Goal: Task Accomplishment & Management: Use online tool/utility

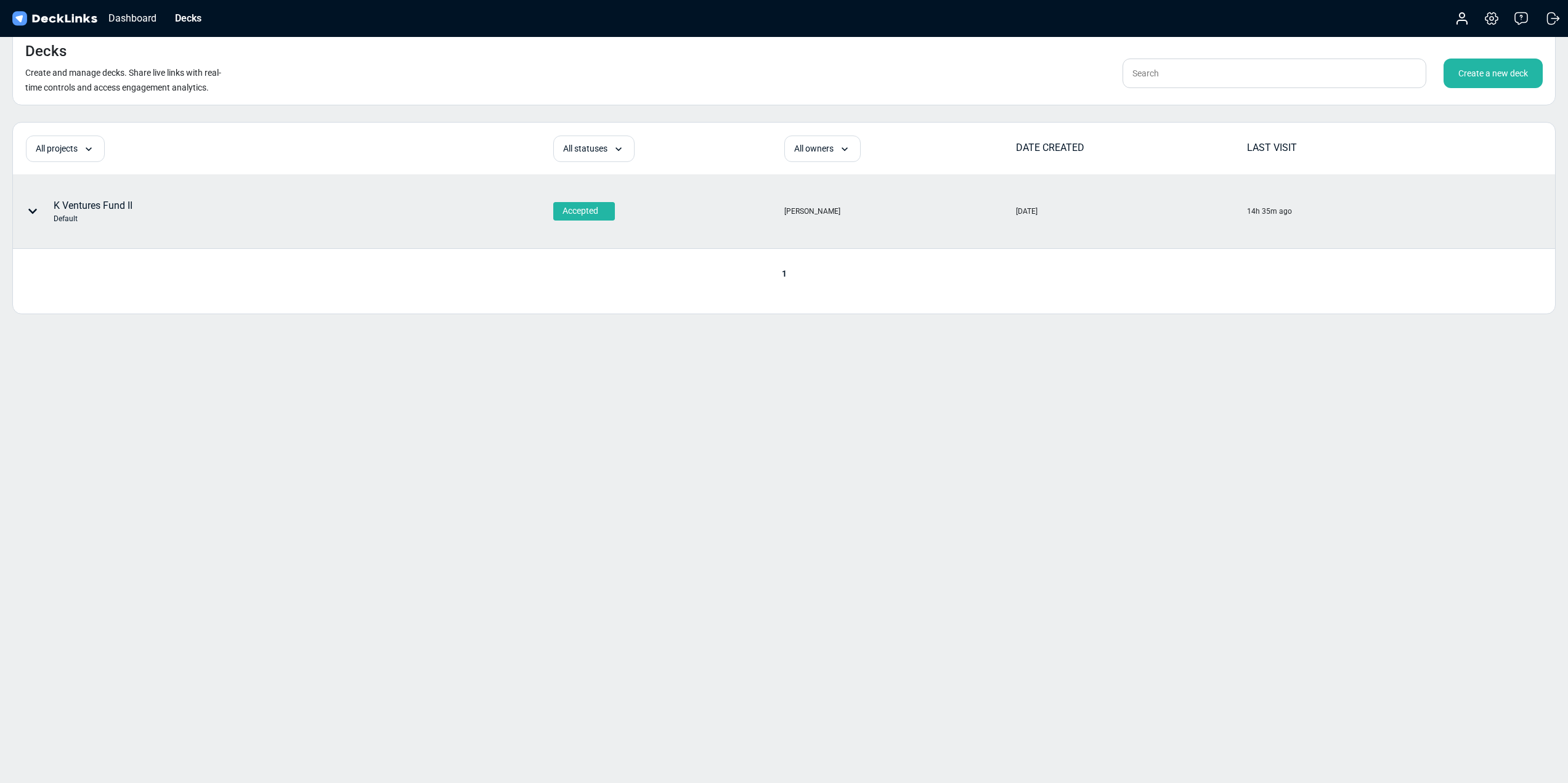
click at [121, 203] on div "K Ventures Fund II Default" at bounding box center [92, 211] width 78 height 26
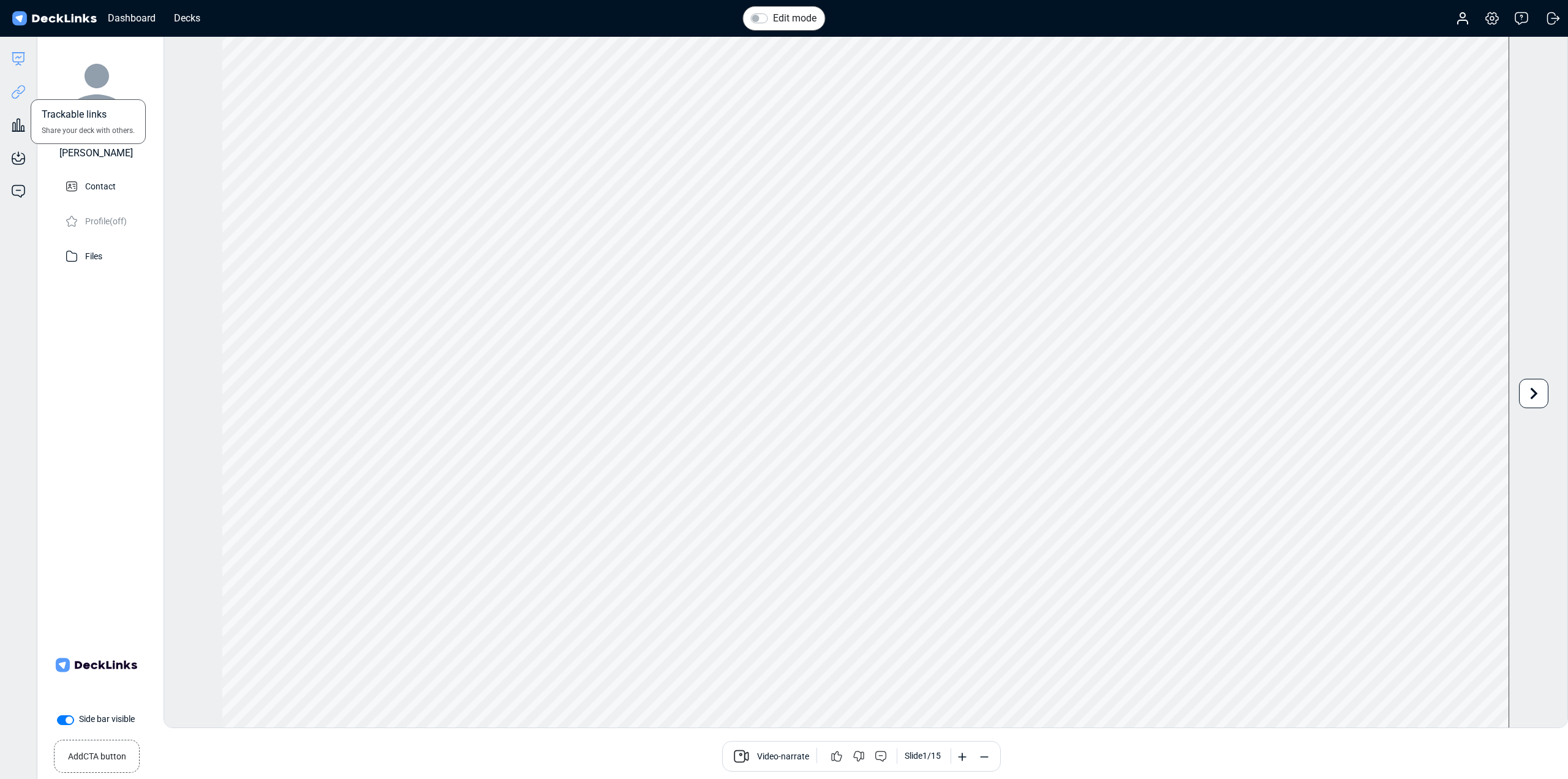
click at [18, 95] on icon at bounding box center [18, 92] width 14 height 14
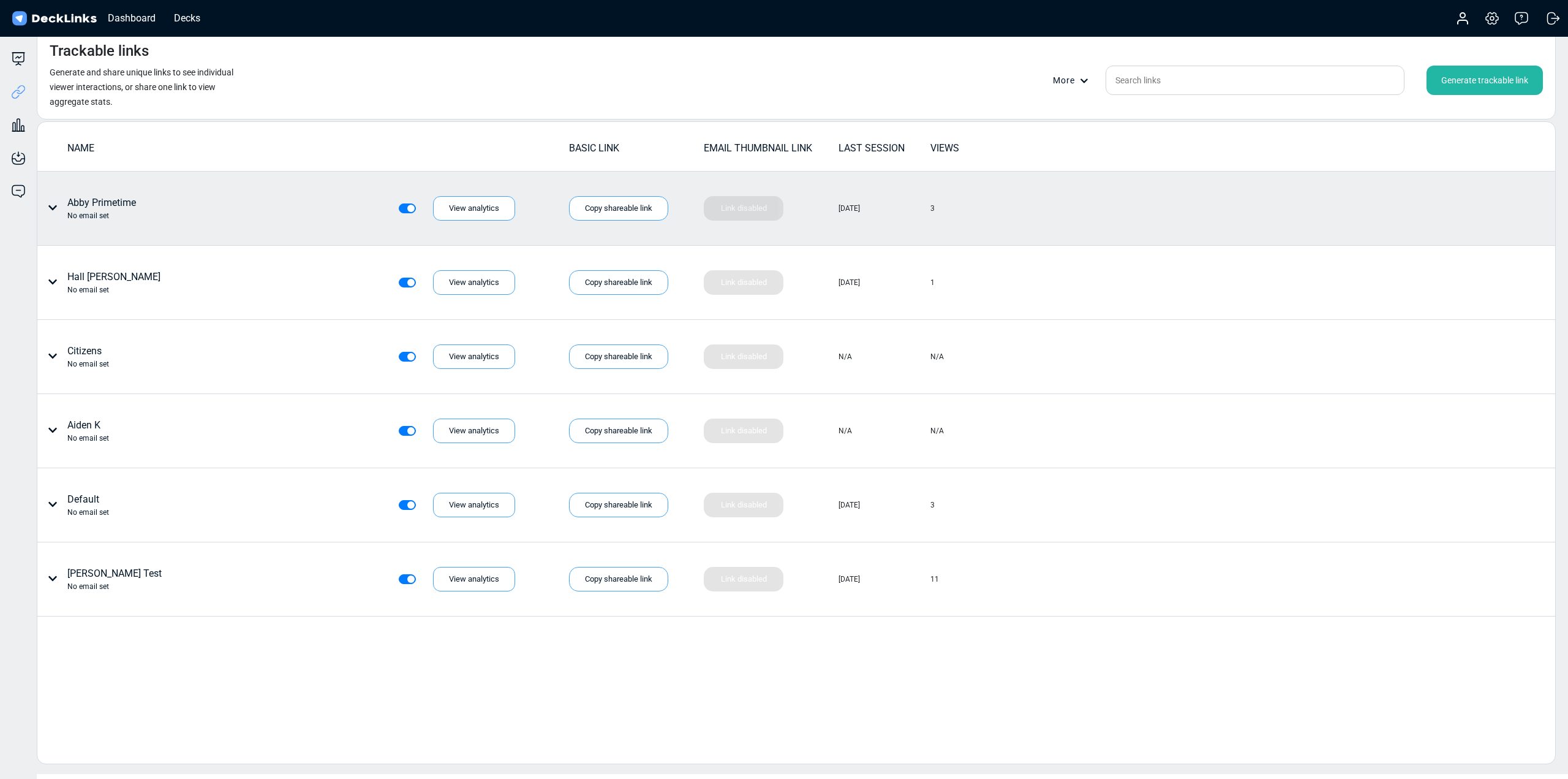
click at [49, 208] on icon at bounding box center [52, 207] width 10 height 10
click at [51, 207] on div at bounding box center [784, 390] width 1568 height 779
click at [1471, 88] on div "Generate trackable link" at bounding box center [1485, 80] width 117 height 30
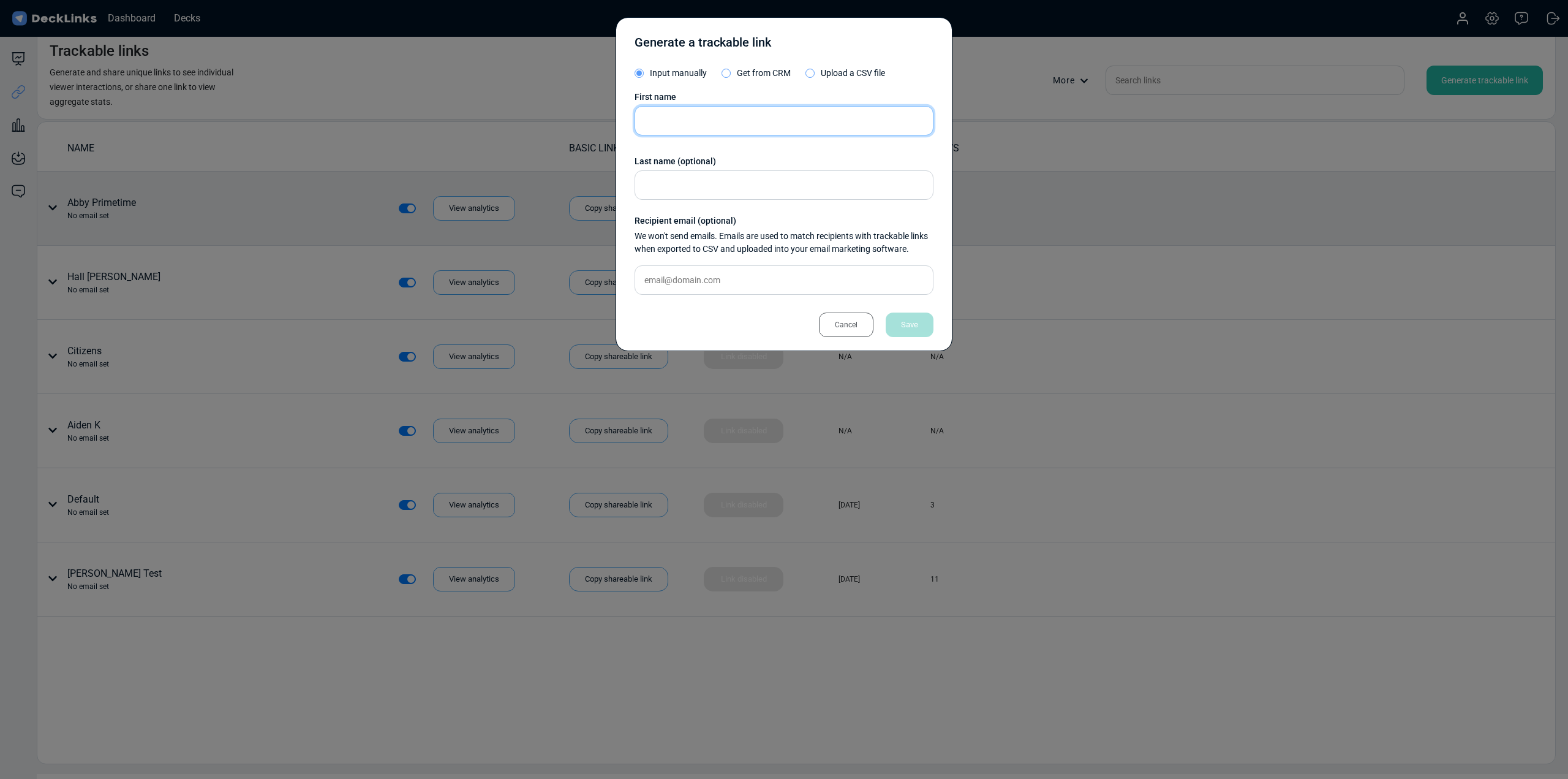
click at [704, 122] on input "text" at bounding box center [783, 120] width 299 height 30
type input "[PERSON_NAME]"
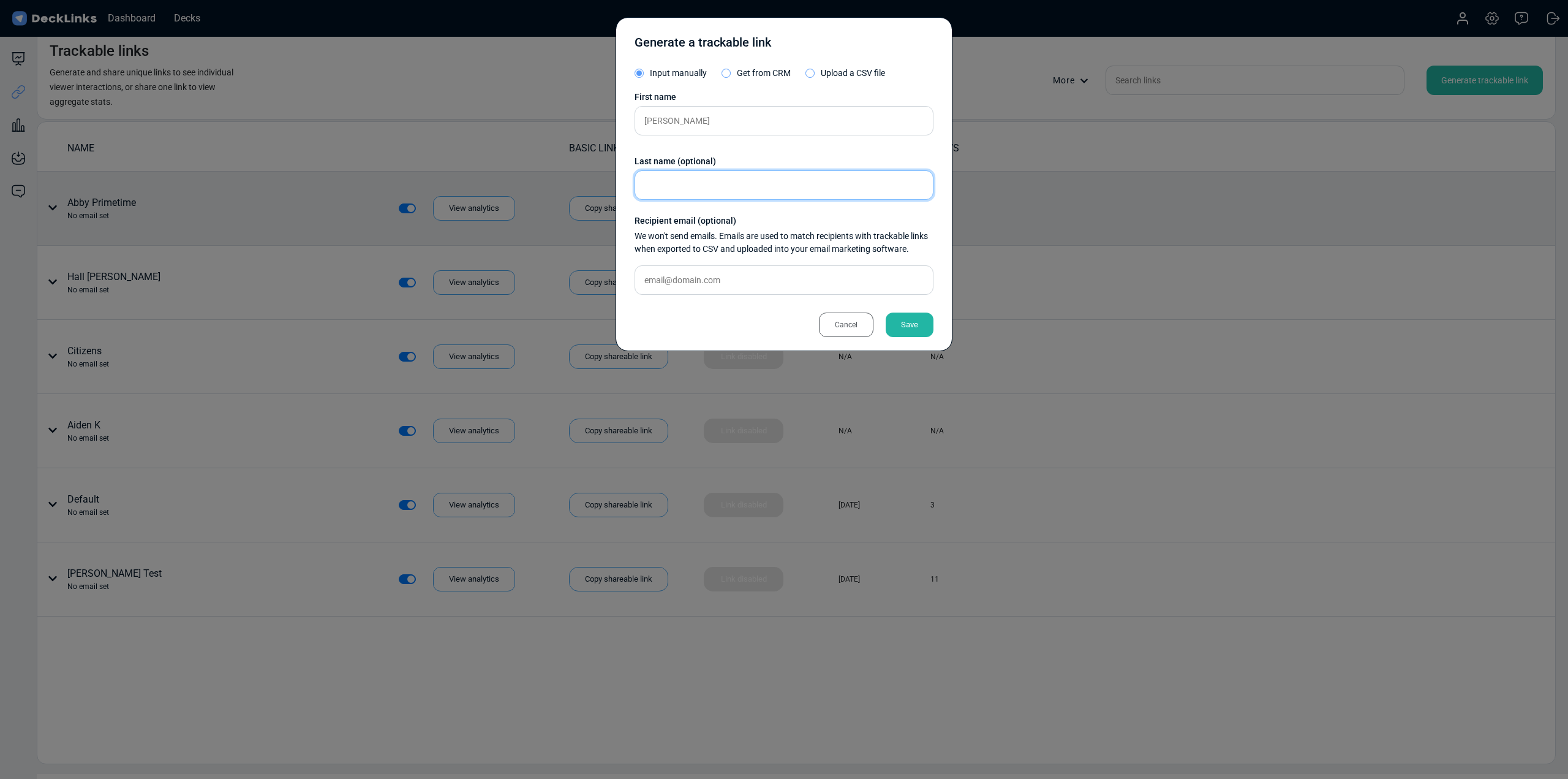
click at [693, 198] on input "text" at bounding box center [783, 185] width 299 height 30
click at [911, 325] on div "Save" at bounding box center [909, 324] width 48 height 24
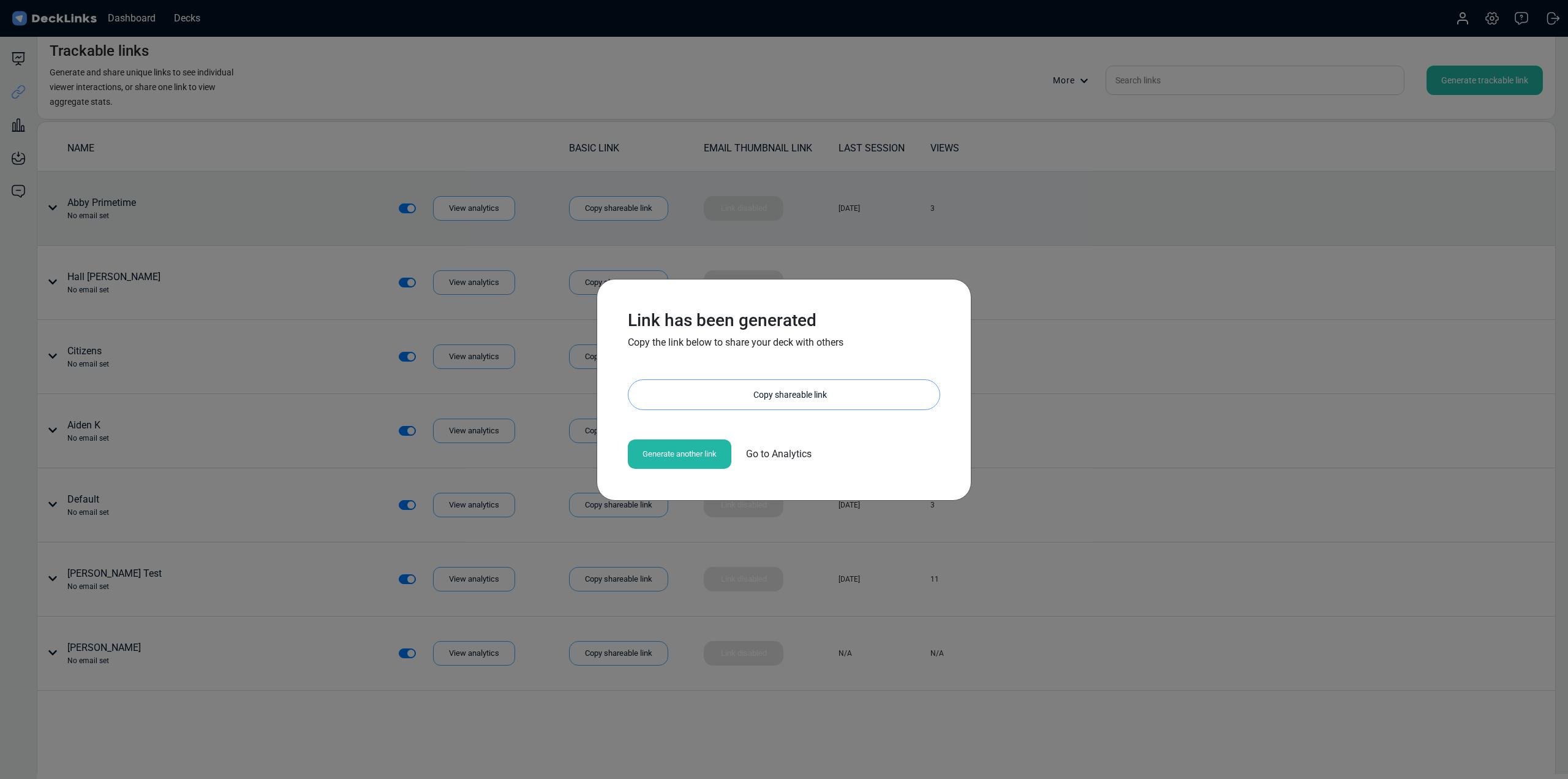
click at [697, 400] on div "Copy shareable link" at bounding box center [789, 394] width 299 height 30
